Goal: Information Seeking & Learning: Learn about a topic

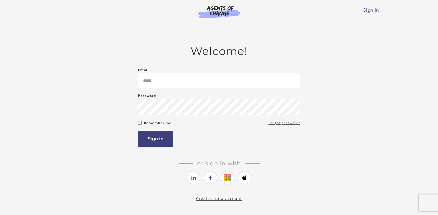
click at [208, 69] on div "Email Please enter a valid email address" at bounding box center [219, 77] width 162 height 21
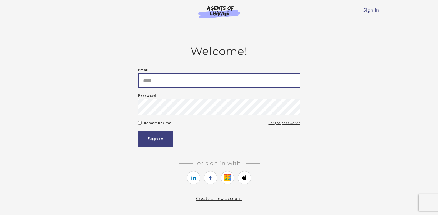
click at [206, 79] on input "Email" at bounding box center [219, 80] width 162 height 15
type input "**********"
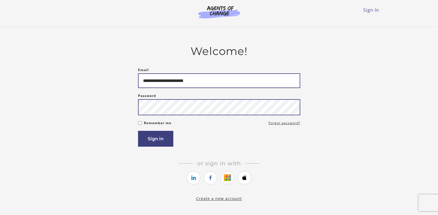
click at [138, 131] on button "Sign in" at bounding box center [155, 139] width 35 height 16
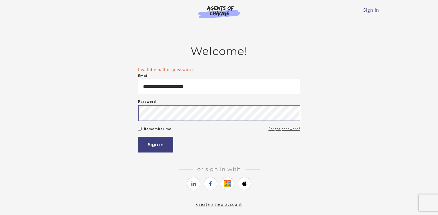
click at [138, 137] on button "Sign in" at bounding box center [155, 145] width 35 height 16
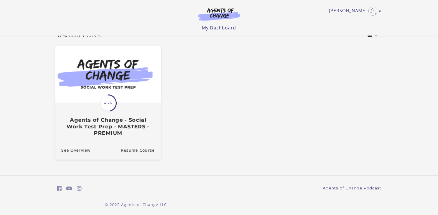
scroll to position [41, 0]
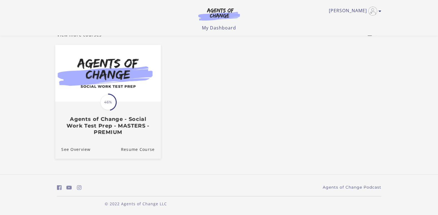
click at [137, 120] on h3 "Agents of Change - Social Work Test Prep - MASTERS - PREMIUM" at bounding box center [107, 125] width 93 height 19
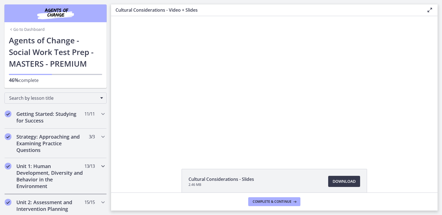
click at [63, 173] on h2 "Unit 1: Human Development, Diversity and Behavior in the Environment" at bounding box center [50, 176] width 68 height 27
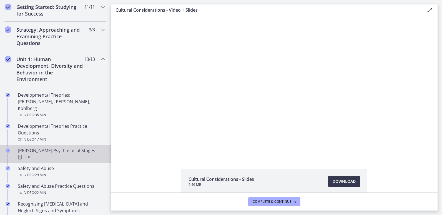
scroll to position [111, 0]
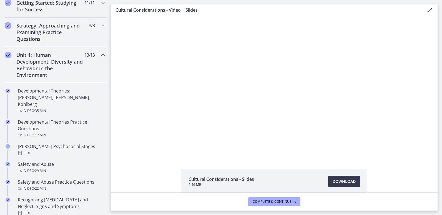
click at [61, 34] on h2 "Strategy: Approaching and Examining Practice Questions" at bounding box center [50, 32] width 68 height 20
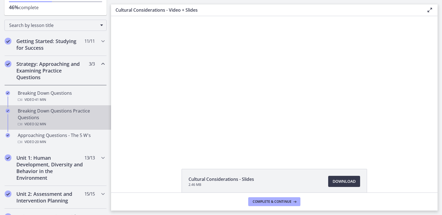
scroll to position [0, 0]
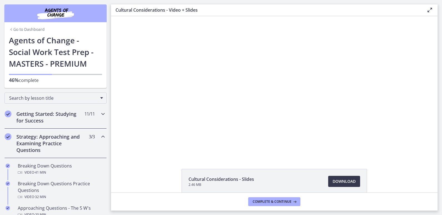
click at [55, 114] on h2 "Getting Started: Studying for Success" at bounding box center [50, 116] width 68 height 13
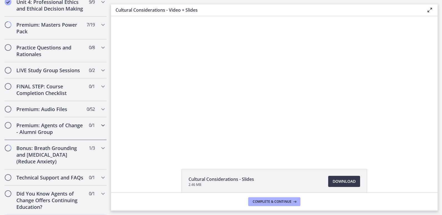
scroll to position [485, 0]
click at [49, 177] on h2 "Technical Support and FAQs" at bounding box center [50, 177] width 68 height 7
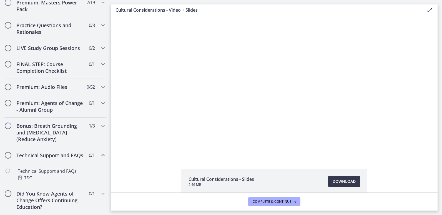
scroll to position [288, 0]
click at [51, 130] on h2 "Bonus: Breath Grounding and [MEDICAL_DATA] (Reduce Anxiety)" at bounding box center [50, 132] width 68 height 20
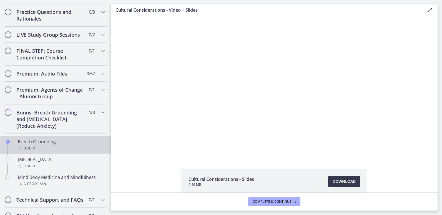
click at [7, 144] on icon "Completed" at bounding box center [8, 141] width 4 height 4
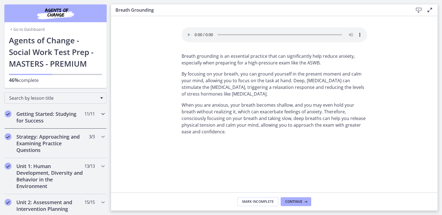
click at [36, 117] on h2 "Getting Started: Studying for Success" at bounding box center [50, 116] width 68 height 13
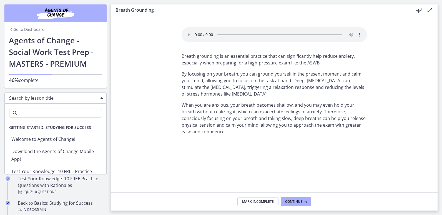
click at [42, 101] on div "Search by lesson title" at bounding box center [55, 97] width 102 height 11
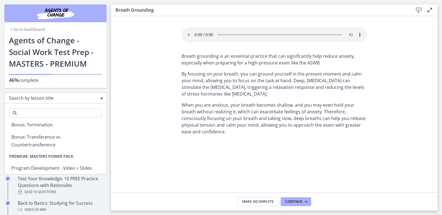
scroll to position [1166, 0]
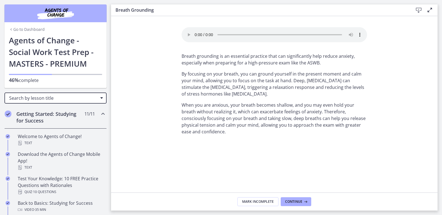
click at [96, 97] on div "Search by lesson title" at bounding box center [55, 97] width 102 height 11
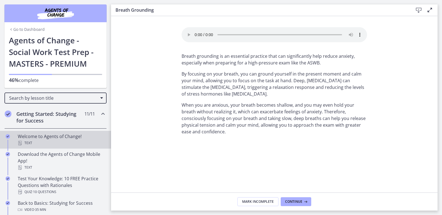
click at [53, 140] on div "Text" at bounding box center [61, 143] width 87 height 7
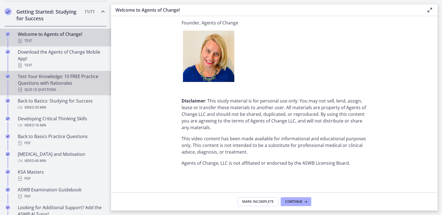
scroll to position [111, 0]
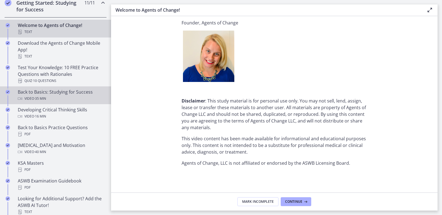
click at [62, 100] on div "Video · 35 min" at bounding box center [61, 98] width 87 height 7
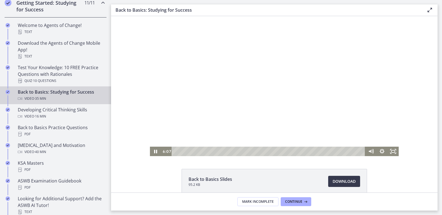
click at [248, 104] on div at bounding box center [274, 86] width 249 height 140
